Goal: Task Accomplishment & Management: Manage account settings

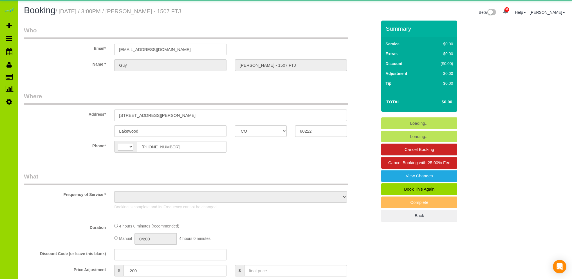
select select "CO"
select select "string:[GEOGRAPHIC_DATA]"
select select "object:1268"
select select "string:fspay-cda3cea9-b29d-428e-9e6a-5b8cd93a91b2"
select select "number:2"
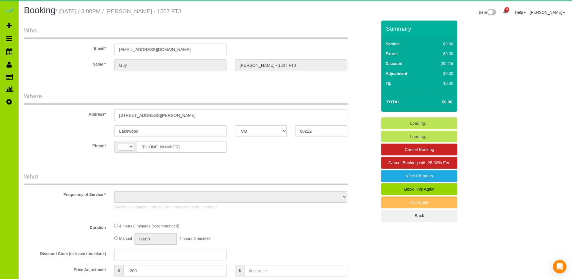
select select "number:11"
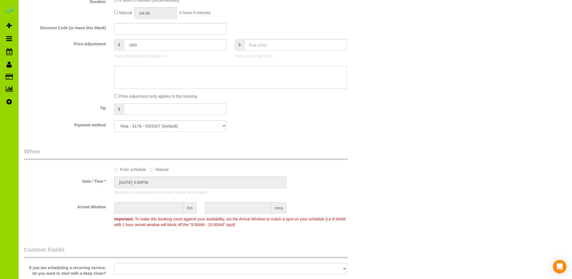
scroll to position [17, 0]
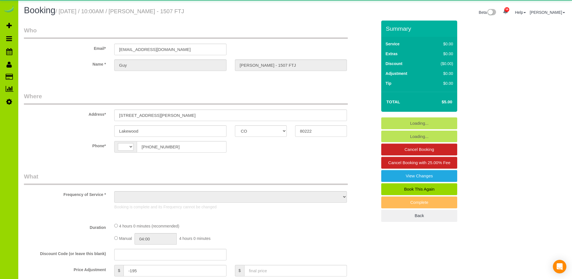
select select "CO"
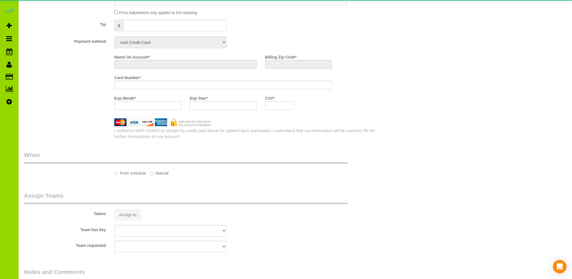
select select "string:[GEOGRAPHIC_DATA]"
select select "object:1077"
select select "string:fspay-cda3cea9-b29d-428e-9e6a-5b8cd93a91b2"
select select "spot1"
select select "number:2"
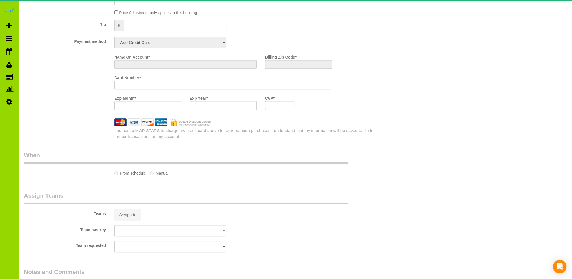
select select "number:11"
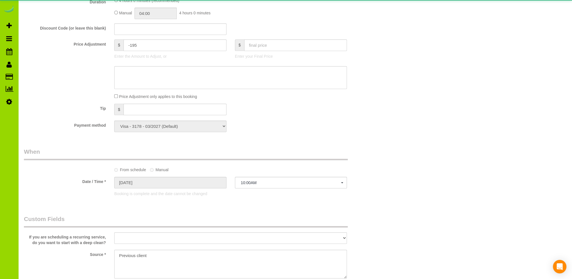
select select "object:1251"
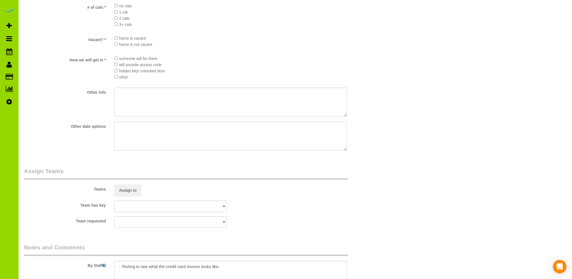
scroll to position [773, 0]
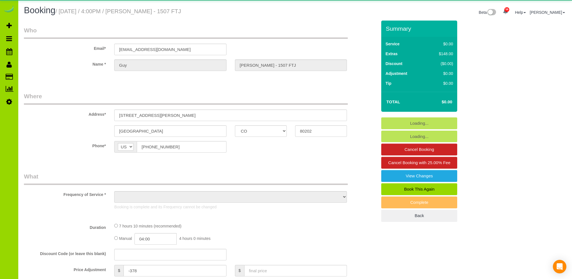
select select "CO"
select select "object:1256"
select select "number:4"
select select "number:13"
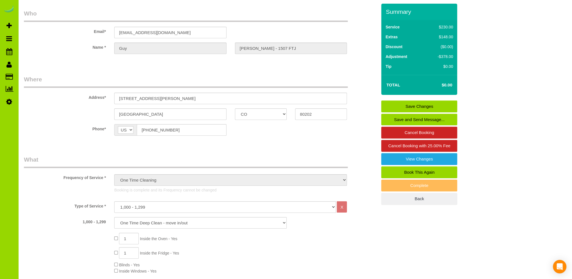
scroll to position [17, 0]
click at [404, 171] on link "Book This Again" at bounding box center [419, 172] width 76 height 12
select select "CO"
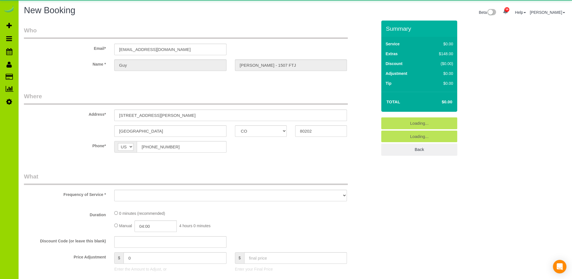
select select "string:fspay"
select select "number:4"
select select "number:13"
select select "object:1926"
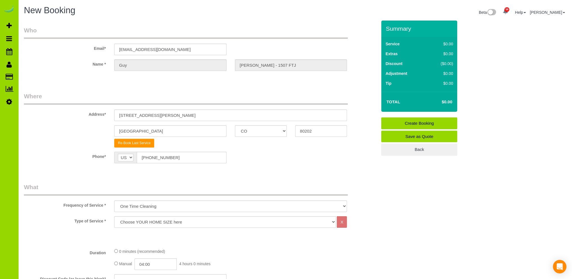
click at [250, 163] on sui-booking-location "Phone* AF AL DZ AD AO AI AQ AG AR AM AW AU AT AZ BS BH BD BB BY BE BZ BJ BM BT …" at bounding box center [200, 160] width 353 height 16
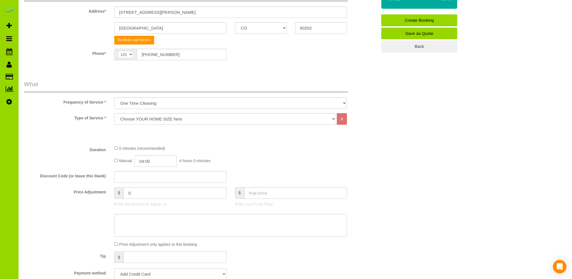
scroll to position [112, 0]
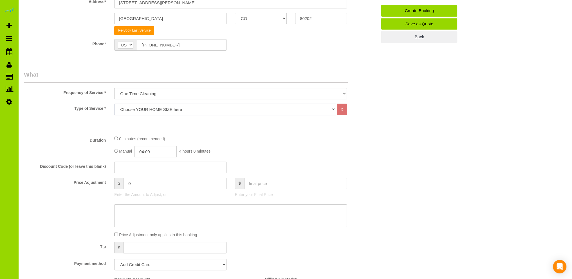
click at [157, 108] on select "Choose YOUR HOME SIZE here Hourly Cleaning 1 - 999 square feet 1,000 - 1,299 sq…" at bounding box center [225, 109] width 222 height 12
select select "37"
click at [114, 103] on select "Choose YOUR HOME SIZE here Hourly Cleaning 1 - 999 square feet 1,000 - 1,299 sq…" at bounding box center [225, 109] width 222 height 12
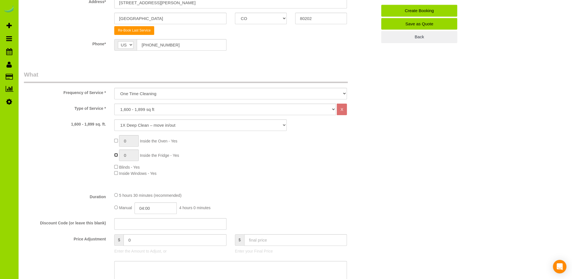
type input "1"
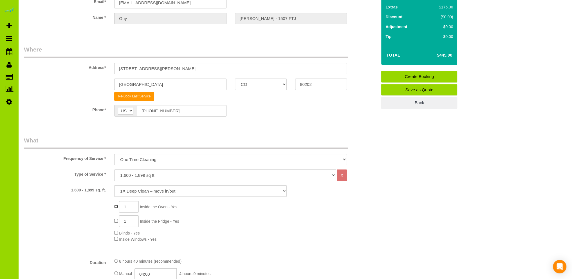
scroll to position [56, 0]
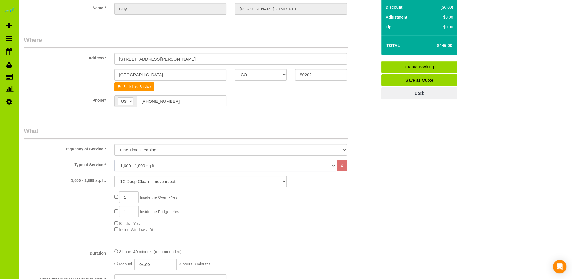
click at [166, 164] on select "Choose YOUR HOME SIZE here Hourly Cleaning 1 - 999 square feet 1,000 - 1,299 sq…" at bounding box center [225, 166] width 222 height 12
select select "36"
click at [114, 160] on select "Choose YOUR HOME SIZE here Hourly Cleaning 1 - 999 square feet 1,000 - 1,299 sq…" at bounding box center [225, 166] width 222 height 12
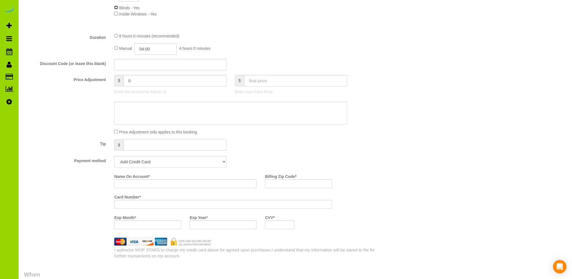
scroll to position [281, 0]
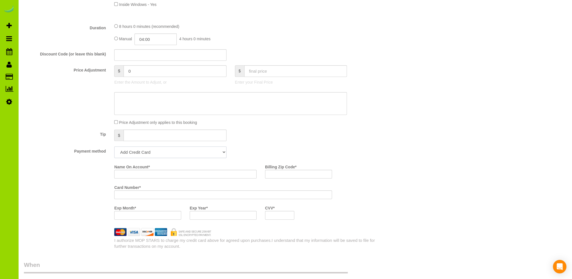
click at [185, 152] on select "Visa - 3178 - 03/2027 (Default) Add Credit Card ─────────────── Cash Check Payp…" at bounding box center [170, 152] width 112 height 12
select select "string:cash"
click at [114, 147] on select "Visa - 3178 - 03/2027 (Default) Add Credit Card ─────────────── Cash Check Payp…" at bounding box center [170, 152] width 112 height 12
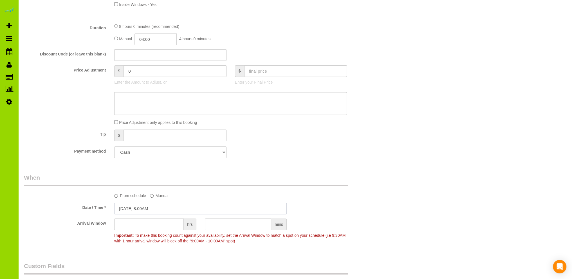
click at [143, 208] on input "10/11/2025 8:00AM" at bounding box center [200, 208] width 172 height 12
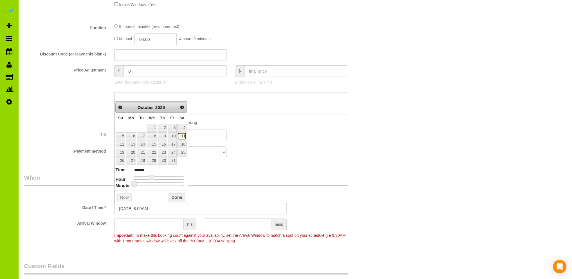
click at [183, 134] on link "11" at bounding box center [181, 136] width 9 height 8
type input "10/11/2025 9:00AM"
type input "******"
type input "10/11/2025 10:00AM"
type input "*******"
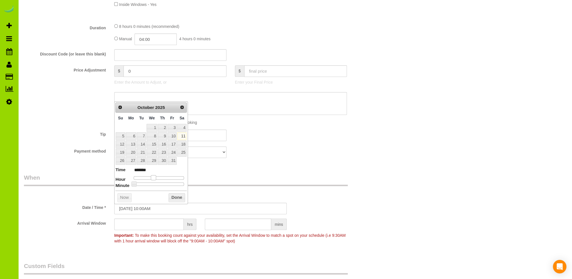
type input "10/11/2025 11:00AM"
type input "*******"
type input "10/11/2025 1:00PM"
type input "******"
type input "10/11/2025 2:00PM"
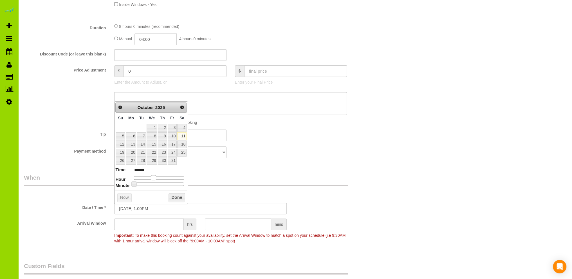
type input "******"
type input "10/11/2025 3:00PM"
type input "******"
type input "10/11/2025 4:00PM"
type input "******"
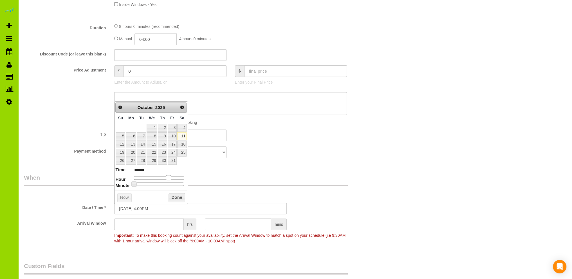
type input "10/11/2025 5:00PM"
type input "******"
drag, startPoint x: 154, startPoint y: 176, endPoint x: 172, endPoint y: 176, distance: 17.7
click at [172, 176] on span at bounding box center [170, 177] width 5 height 5
click at [174, 194] on button "Done" at bounding box center [176, 197] width 17 height 9
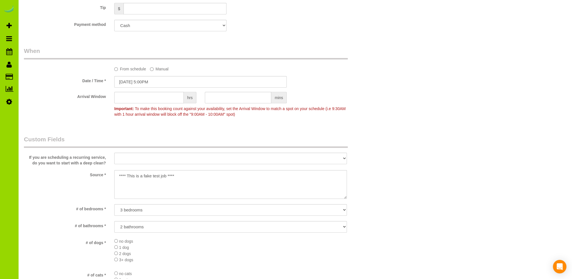
scroll to position [450, 0]
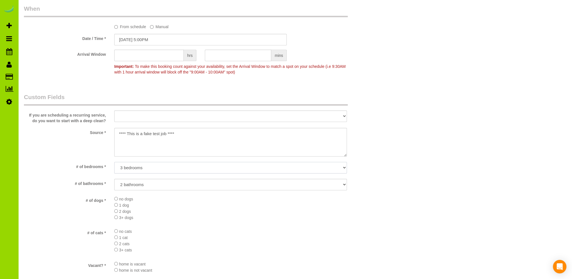
click at [140, 167] on select "No bedrooms 1 bedroom 2 bedrooms 3 bedrooms 4 bedrooms 5 bedrooms 6 bedrooms 7 …" at bounding box center [230, 168] width 233 height 12
click at [114, 162] on select "No bedrooms 1 bedroom 2 bedrooms 3 bedrooms 4 bedrooms 5 bedrooms 6 bedrooms 7 …" at bounding box center [230, 168] width 233 height 12
click at [147, 183] on select "No bathrooms 1 bathrooms 1.5 bathrooms 2 bathrooms 2.5 bathrooms 3 bathrooms 3.…" at bounding box center [230, 185] width 233 height 12
click at [182, 218] on li "3+ dogs" at bounding box center [230, 217] width 233 height 6
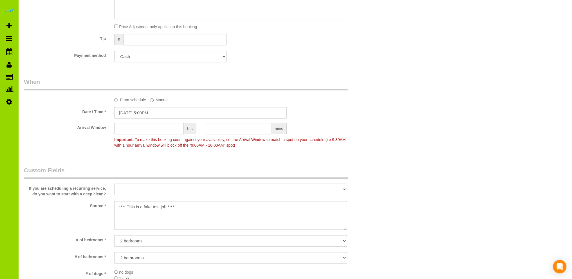
scroll to position [394, 0]
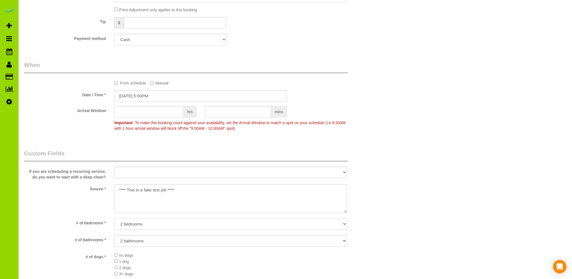
click at [136, 224] on select "No bedrooms 1 bedroom 2 bedrooms 3 bedrooms 4 bedrooms 5 bedrooms 6 bedrooms 7 …" at bounding box center [230, 224] width 233 height 12
select select "number:4"
click at [114, 218] on select "No bedrooms 1 bedroom 2 bedrooms 3 bedrooms 4 bedrooms 5 bedrooms 6 bedrooms 7 …" at bounding box center [230, 224] width 233 height 12
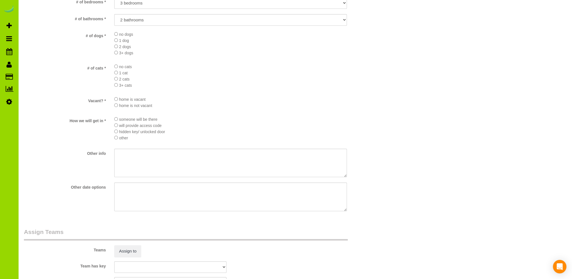
scroll to position [756, 0]
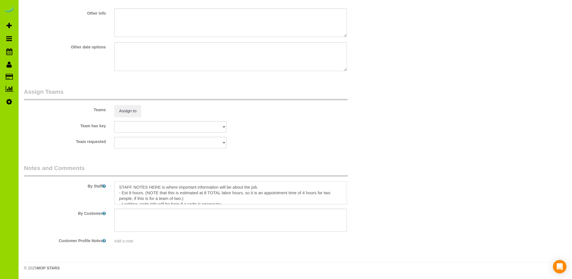
click at [128, 193] on textarea at bounding box center [230, 192] width 233 height 23
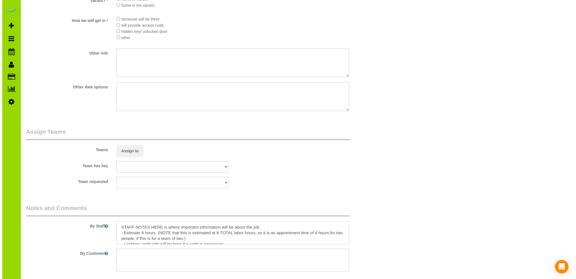
scroll to position [731, 0]
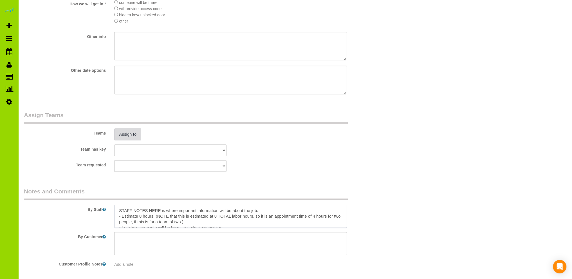
type textarea "STAFF NOTES HERE is where important information will be about the job. - Estima…"
click at [130, 136] on button "Assign to" at bounding box center [127, 134] width 27 height 12
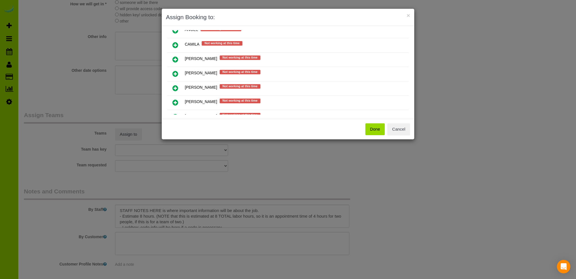
scroll to position [111, 0]
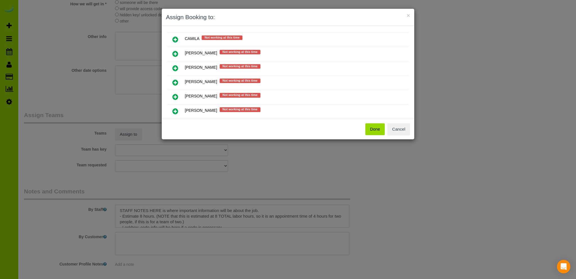
click at [175, 79] on icon at bounding box center [175, 82] width 6 height 7
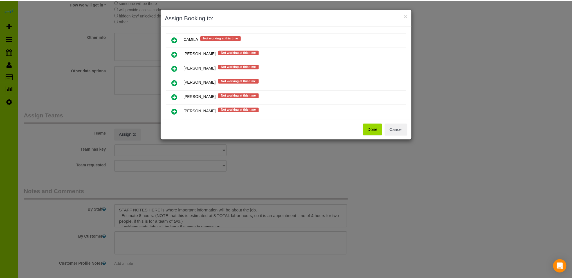
scroll to position [124, 0]
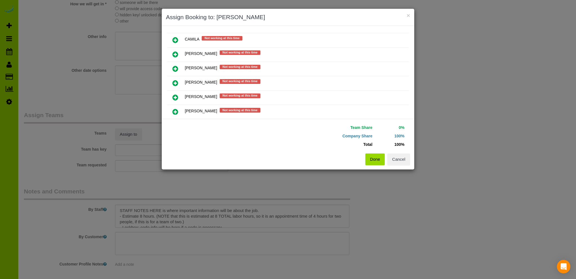
click at [371, 160] on button "Done" at bounding box center [375, 159] width 20 height 12
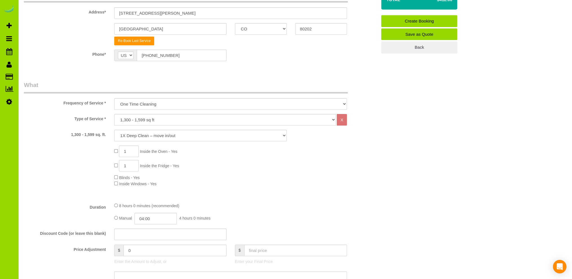
scroll to position [0, 0]
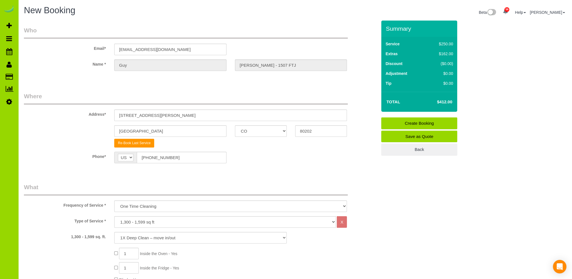
click at [407, 122] on link "Create Booking" at bounding box center [419, 123] width 76 height 12
